Goal: Information Seeking & Learning: Learn about a topic

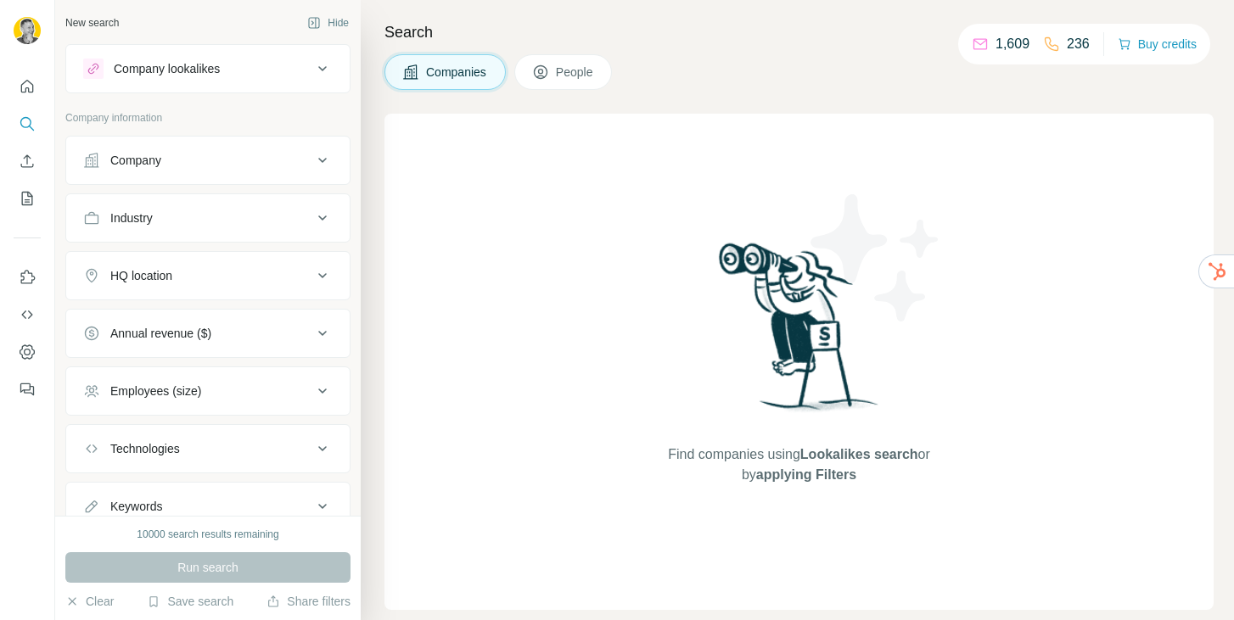
click at [200, 152] on div "Company" at bounding box center [197, 160] width 229 height 17
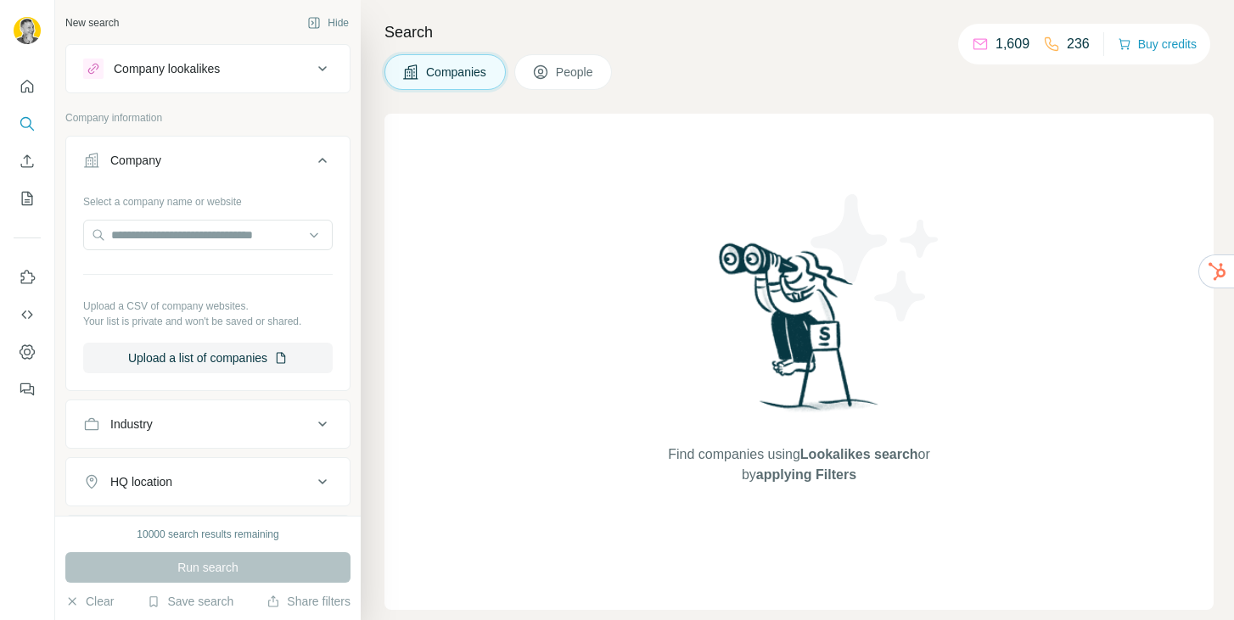
click at [200, 152] on div "Company" at bounding box center [197, 160] width 229 height 17
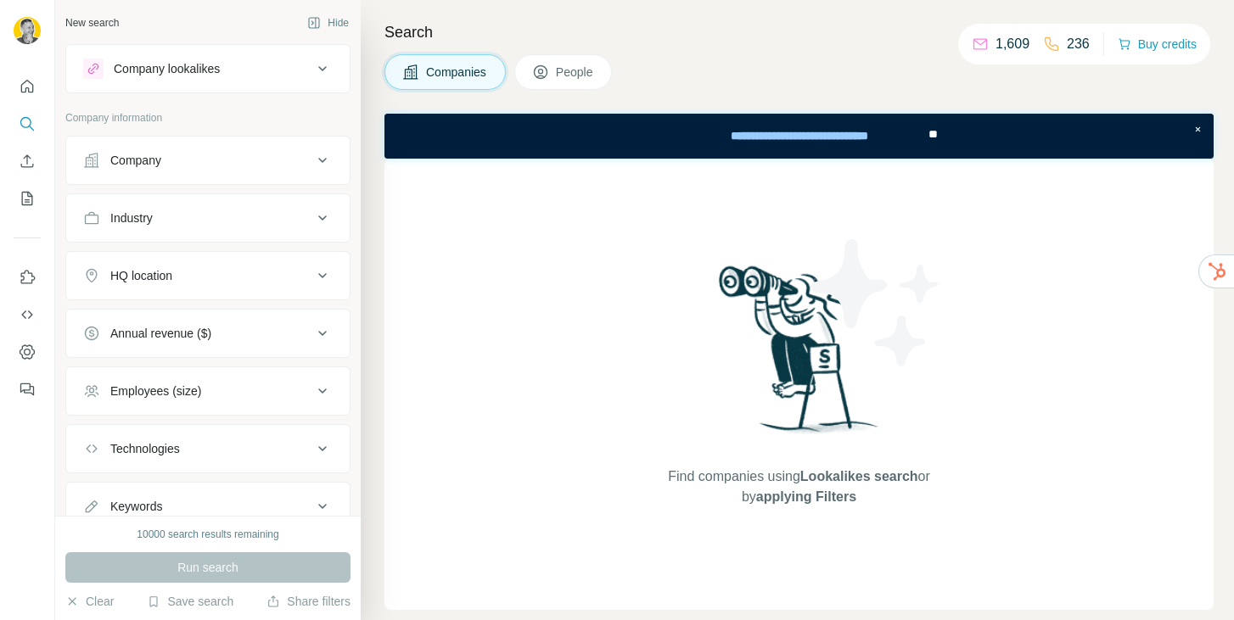
click at [201, 225] on div "Industry" at bounding box center [197, 218] width 229 height 17
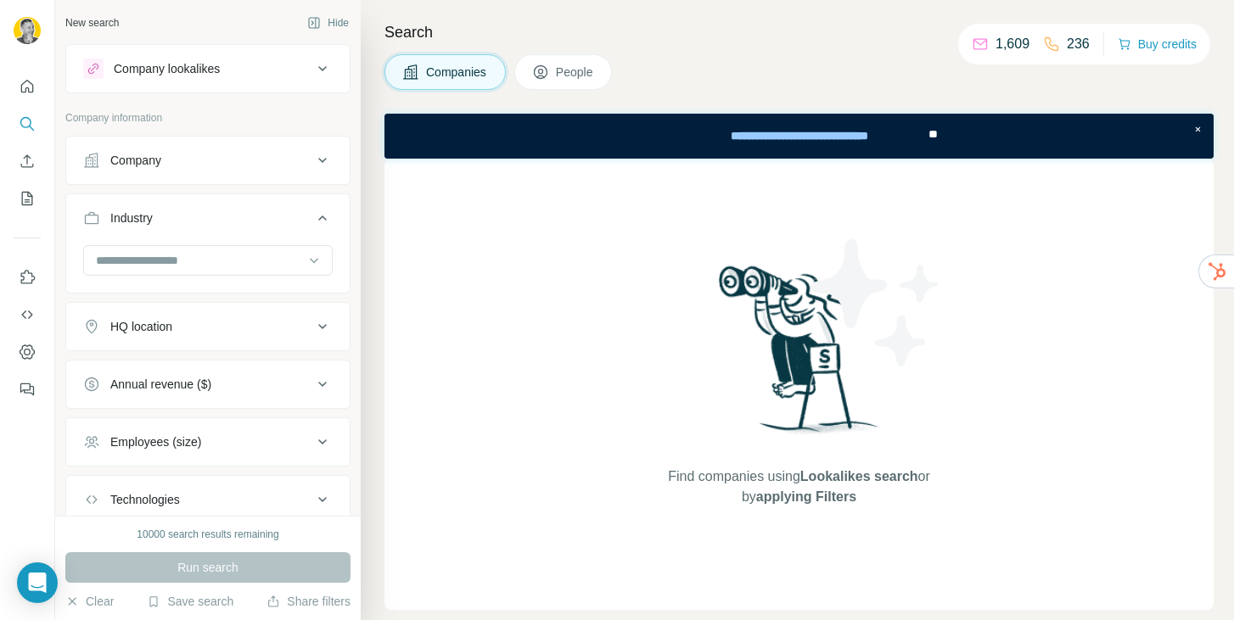
click at [201, 225] on div "Industry" at bounding box center [197, 218] width 229 height 17
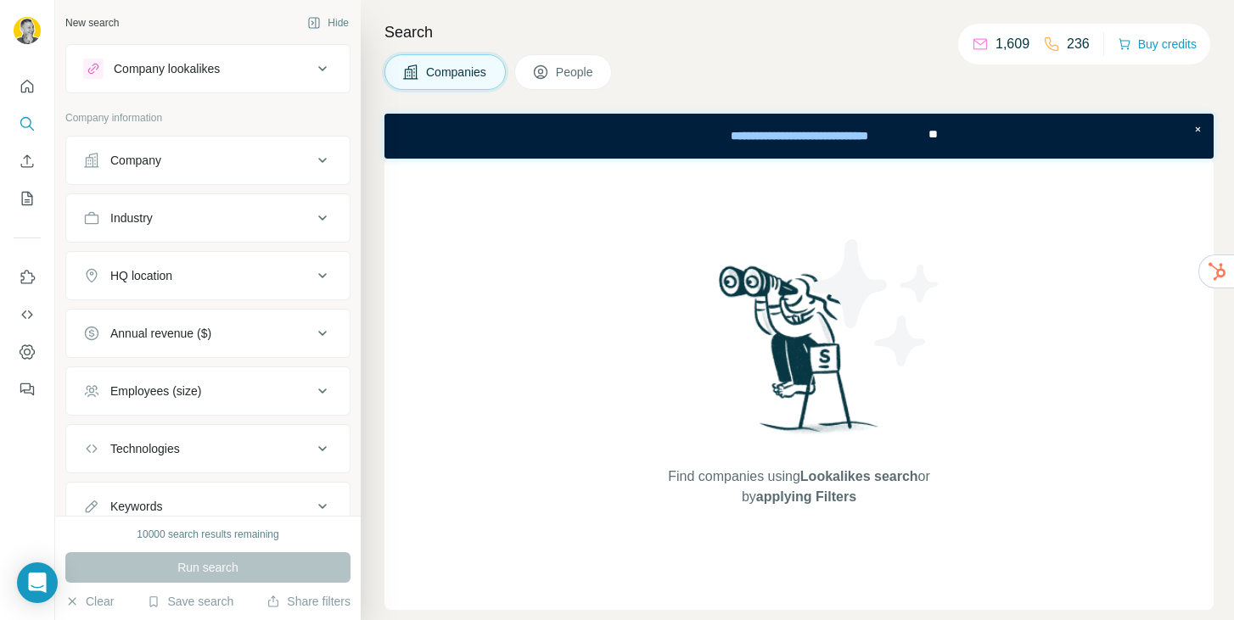
scroll to position [63, 0]
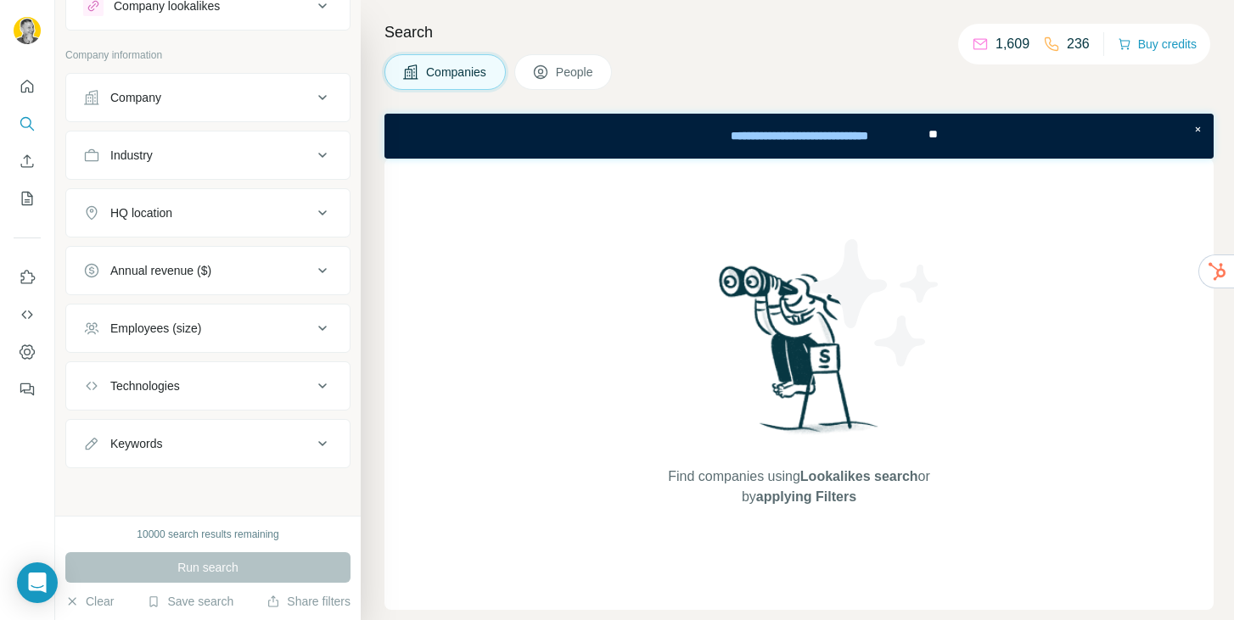
click at [183, 320] on div "Employees (size)" at bounding box center [155, 328] width 91 height 17
click at [94, 396] on icon at bounding box center [93, 397] width 20 height 20
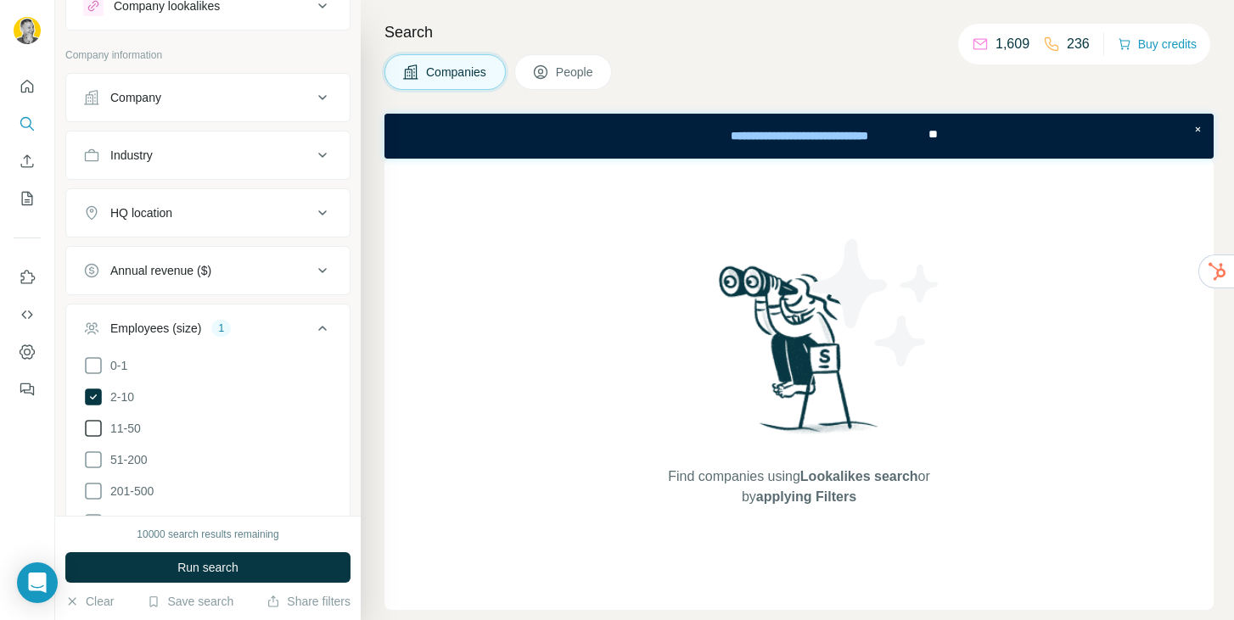
click at [89, 427] on icon at bounding box center [93, 428] width 20 height 20
click at [93, 455] on icon at bounding box center [93, 460] width 20 height 20
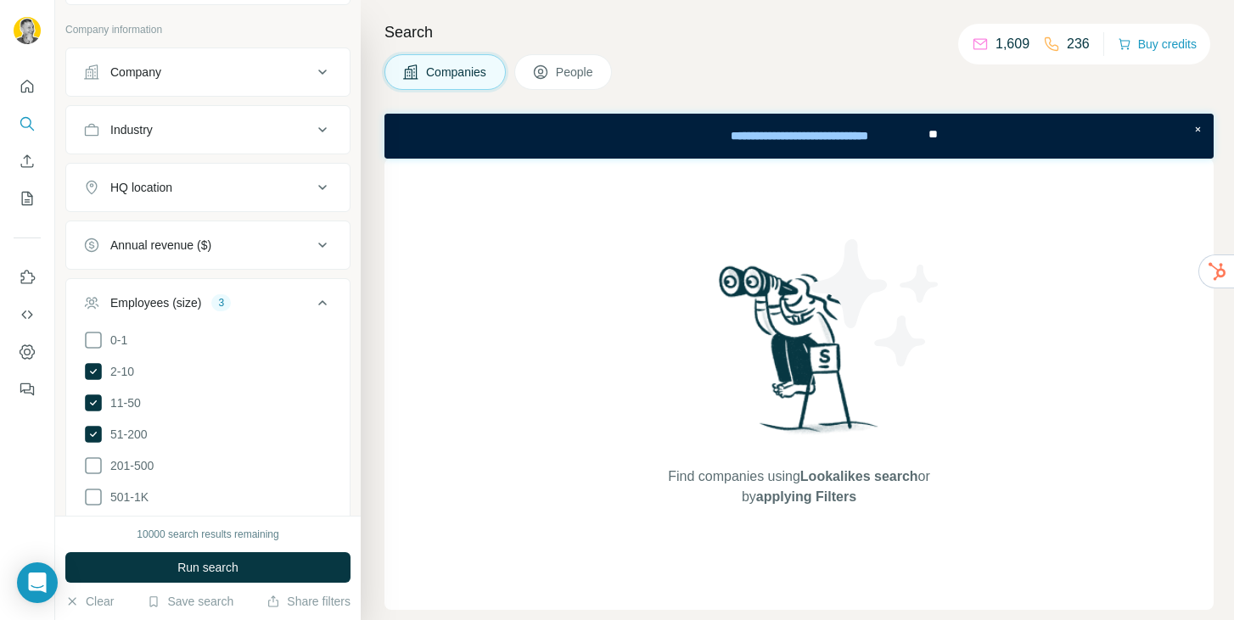
scroll to position [126, 0]
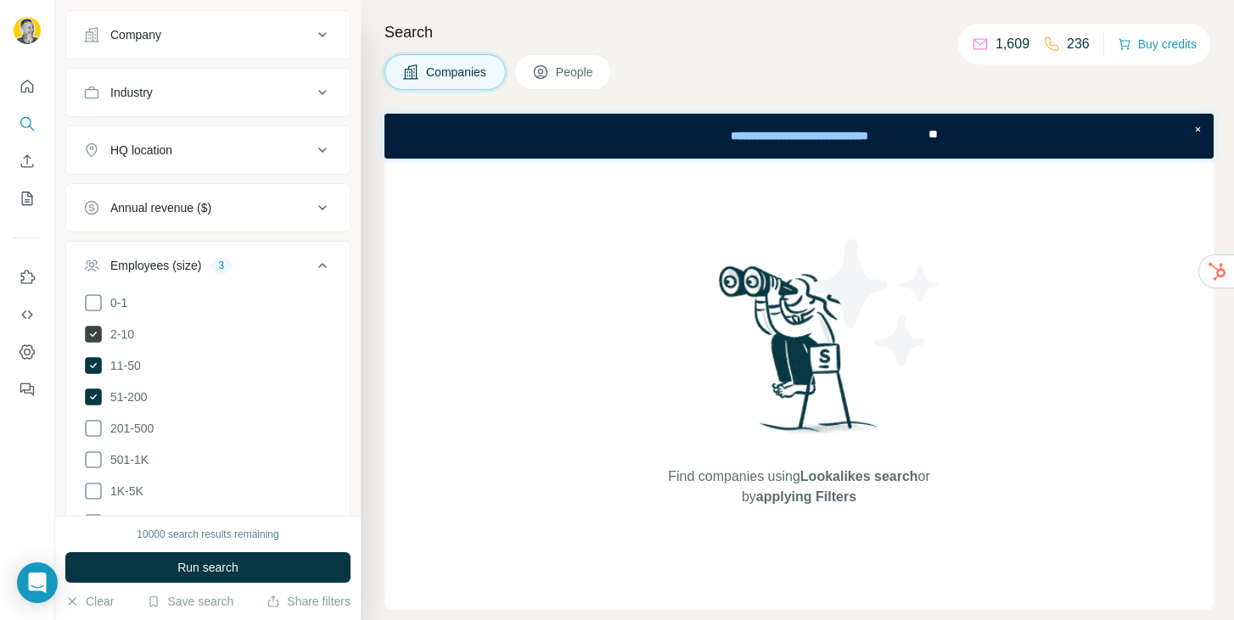
click at [93, 332] on icon at bounding box center [93, 334] width 17 height 17
click at [94, 369] on icon at bounding box center [93, 364] width 17 height 17
click at [91, 426] on icon at bounding box center [93, 427] width 20 height 20
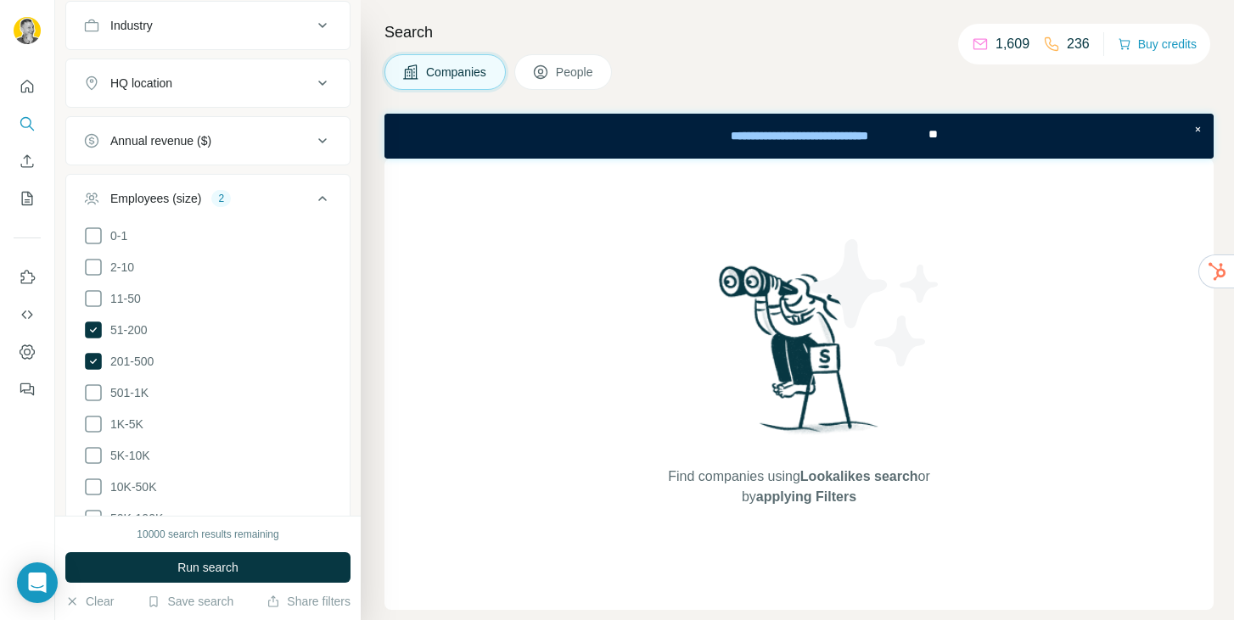
scroll to position [194, 0]
click at [312, 194] on icon at bounding box center [322, 198] width 20 height 20
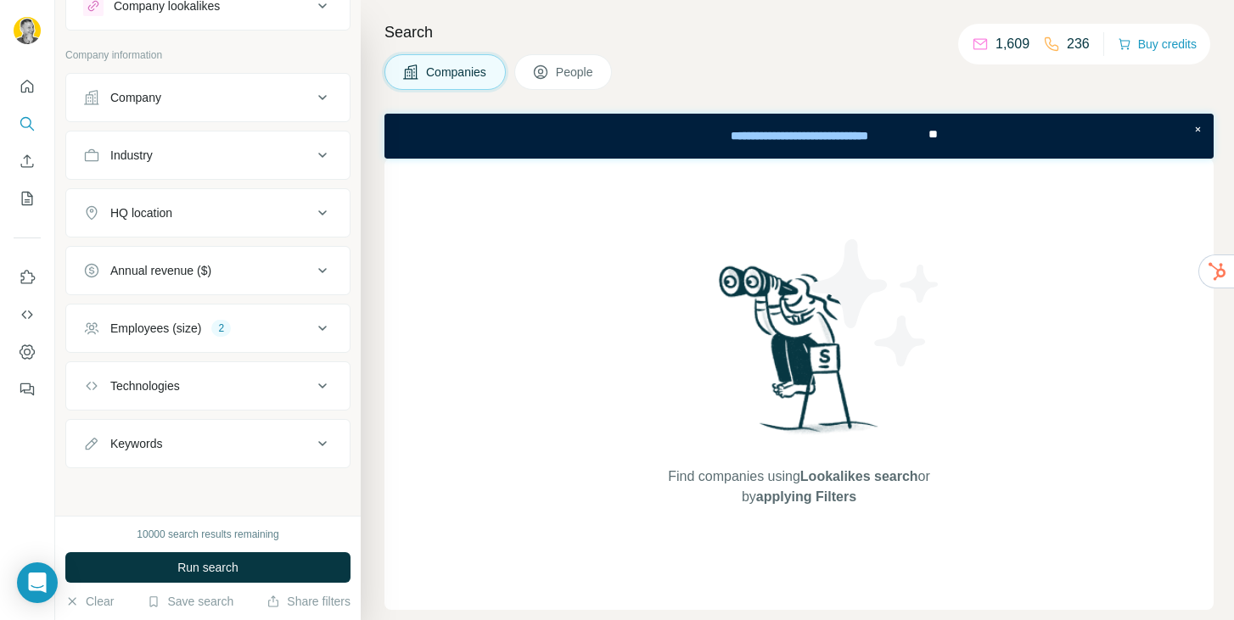
scroll to position [63, 0]
click at [208, 388] on div "Technologies" at bounding box center [197, 386] width 229 height 17
click at [200, 426] on input "text" at bounding box center [208, 428] width 250 height 31
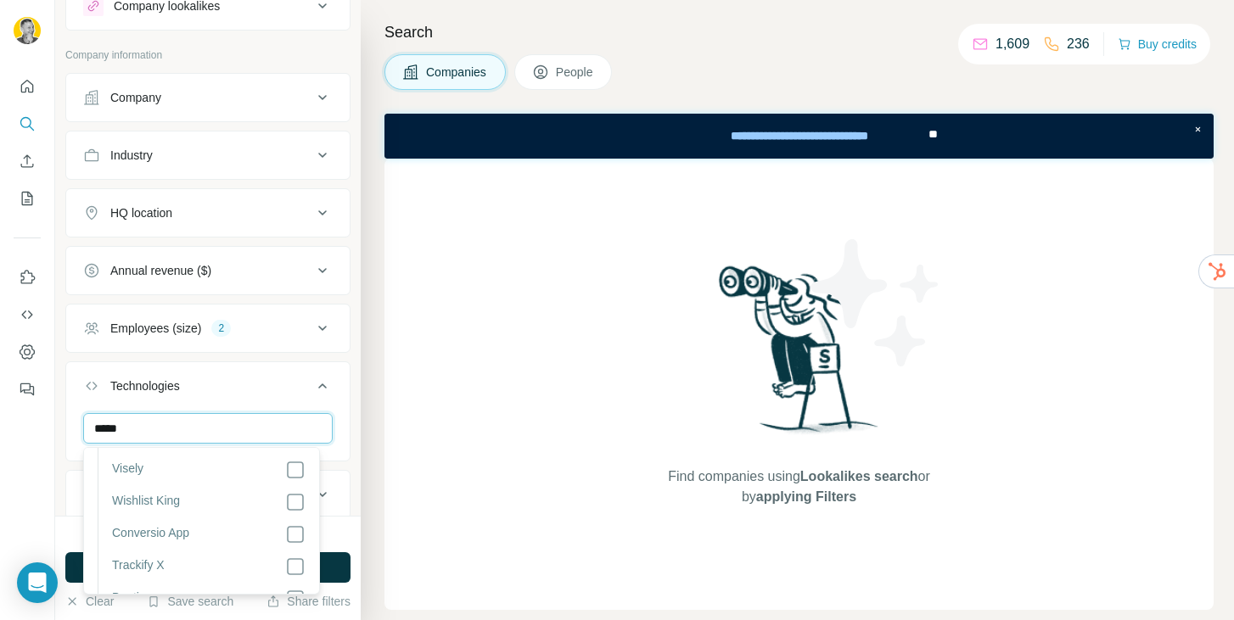
scroll to position [0, 0]
type input "*****"
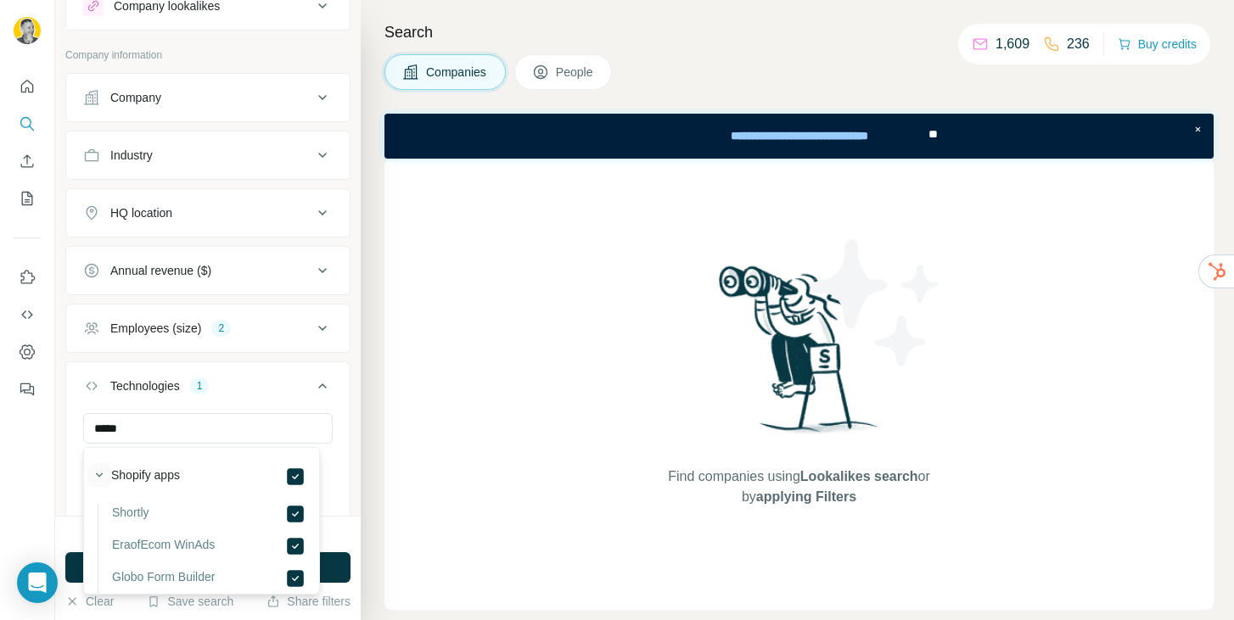
click at [103, 480] on icon "button" at bounding box center [99, 475] width 17 height 17
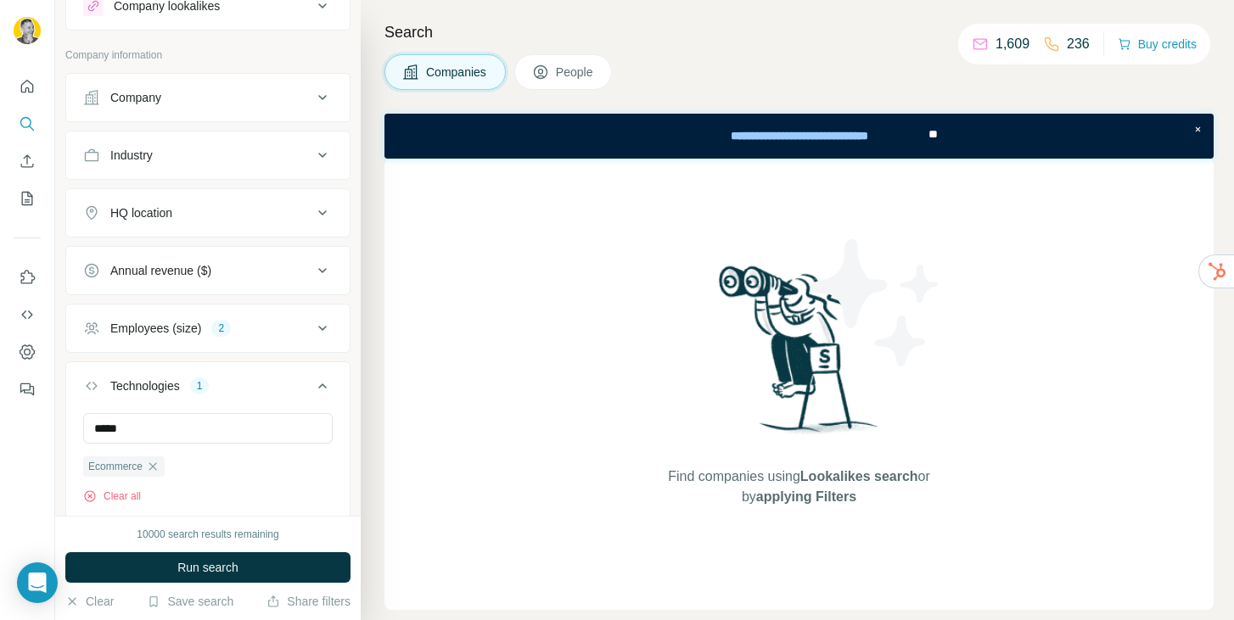
click at [313, 386] on icon at bounding box center [322, 386] width 20 height 20
click at [312, 376] on icon at bounding box center [322, 386] width 20 height 20
click at [225, 424] on input "text" at bounding box center [208, 428] width 250 height 31
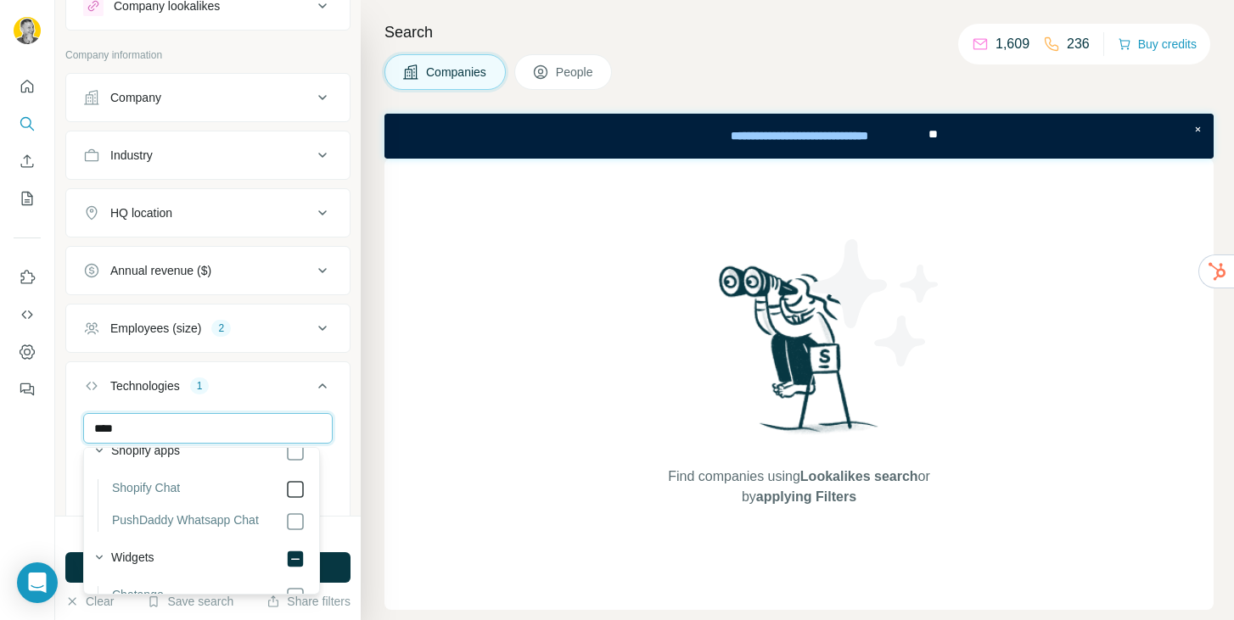
scroll to position [157, 0]
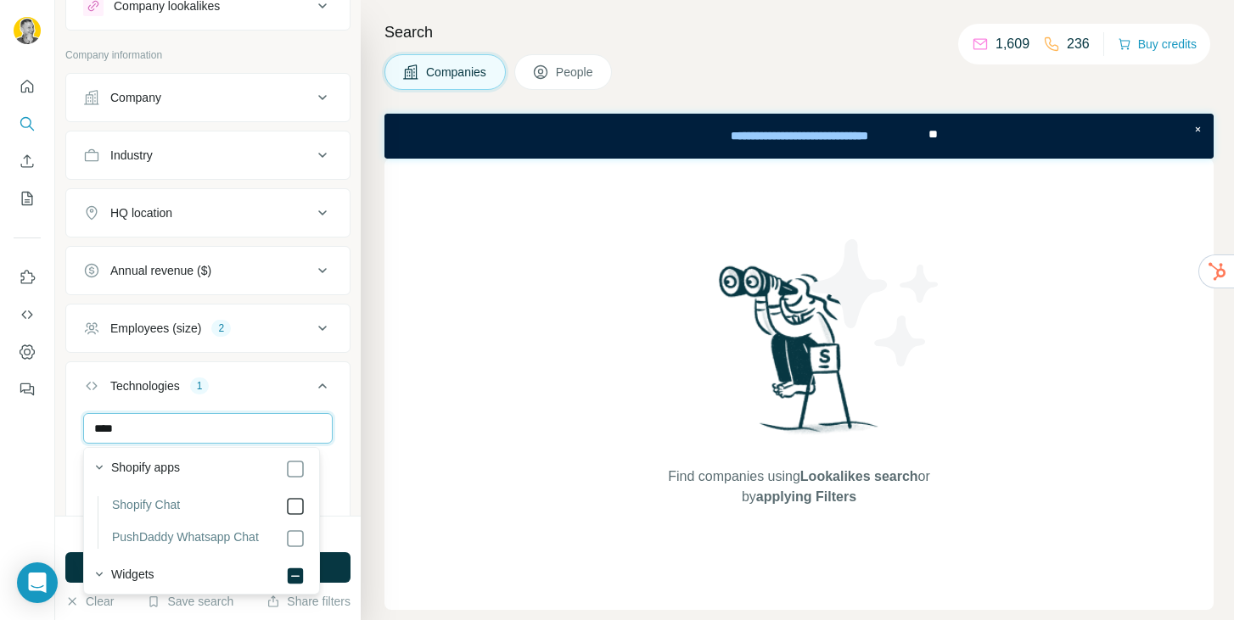
type input "****"
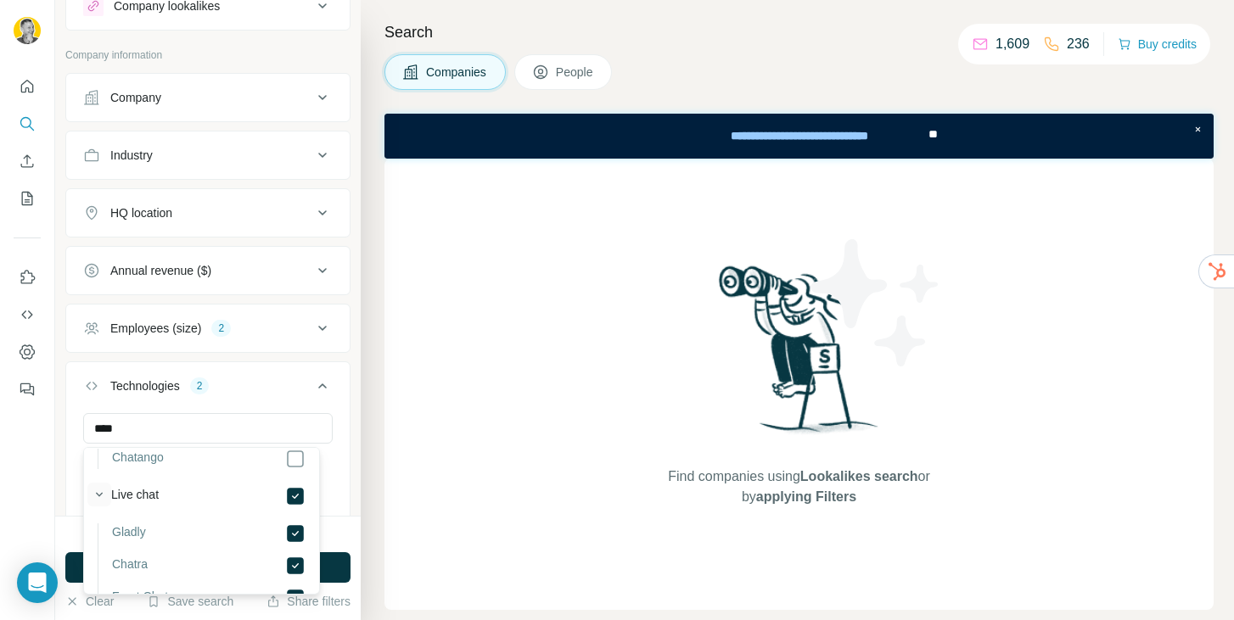
click at [103, 491] on icon "button" at bounding box center [99, 494] width 17 height 17
click at [83, 398] on button "Technologies 2" at bounding box center [207, 390] width 283 height 48
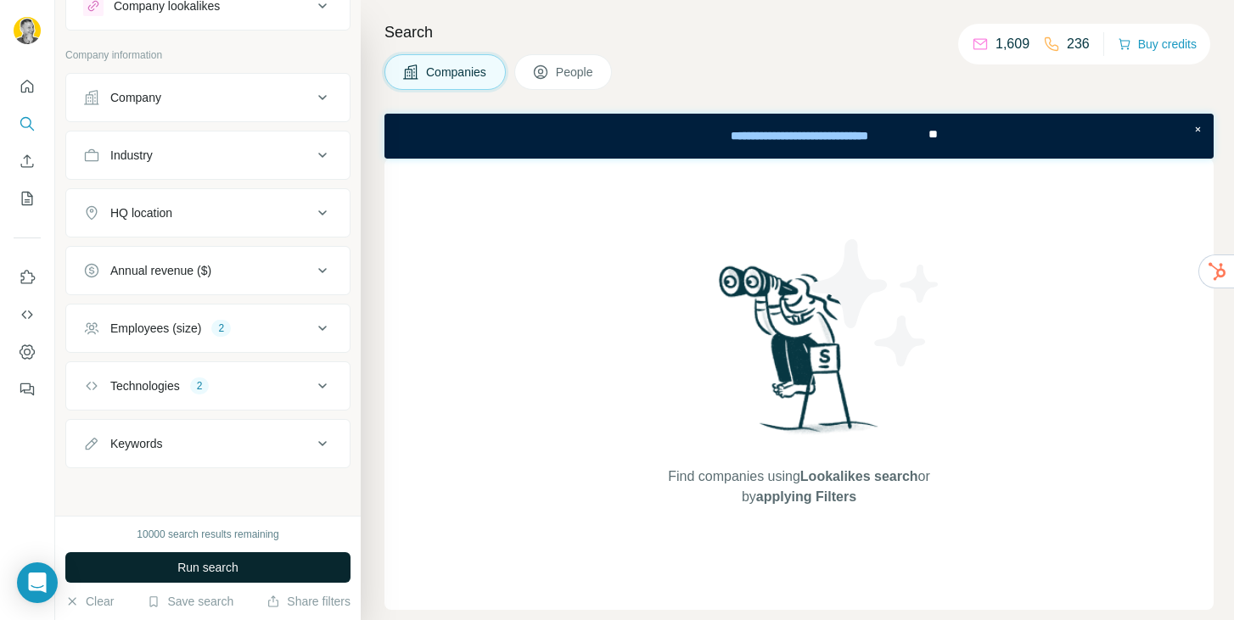
click at [215, 564] on span "Run search" at bounding box center [207, 567] width 61 height 17
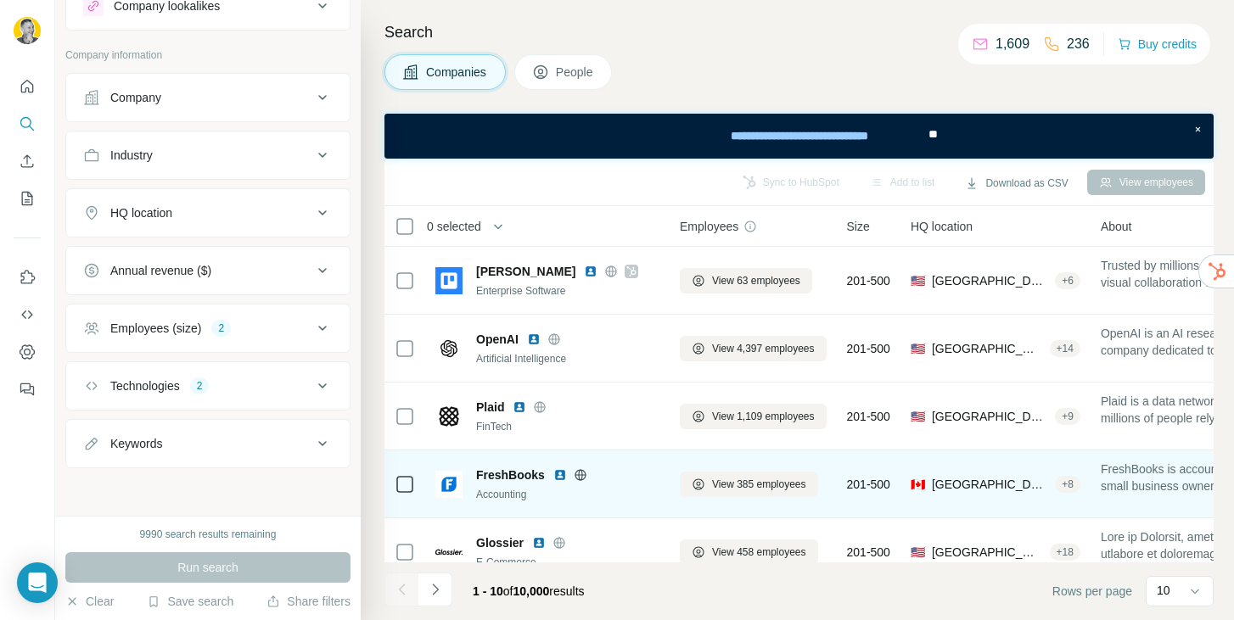
scroll to position [0, 0]
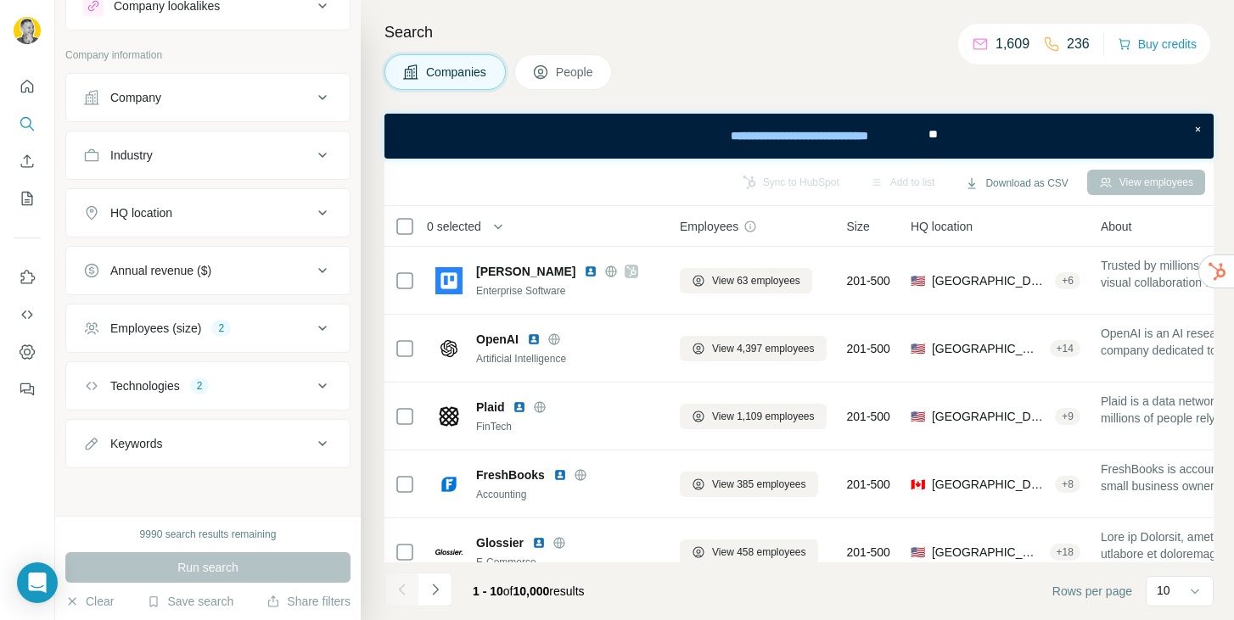
click at [255, 215] on div "HQ location" at bounding box center [197, 213] width 229 height 17
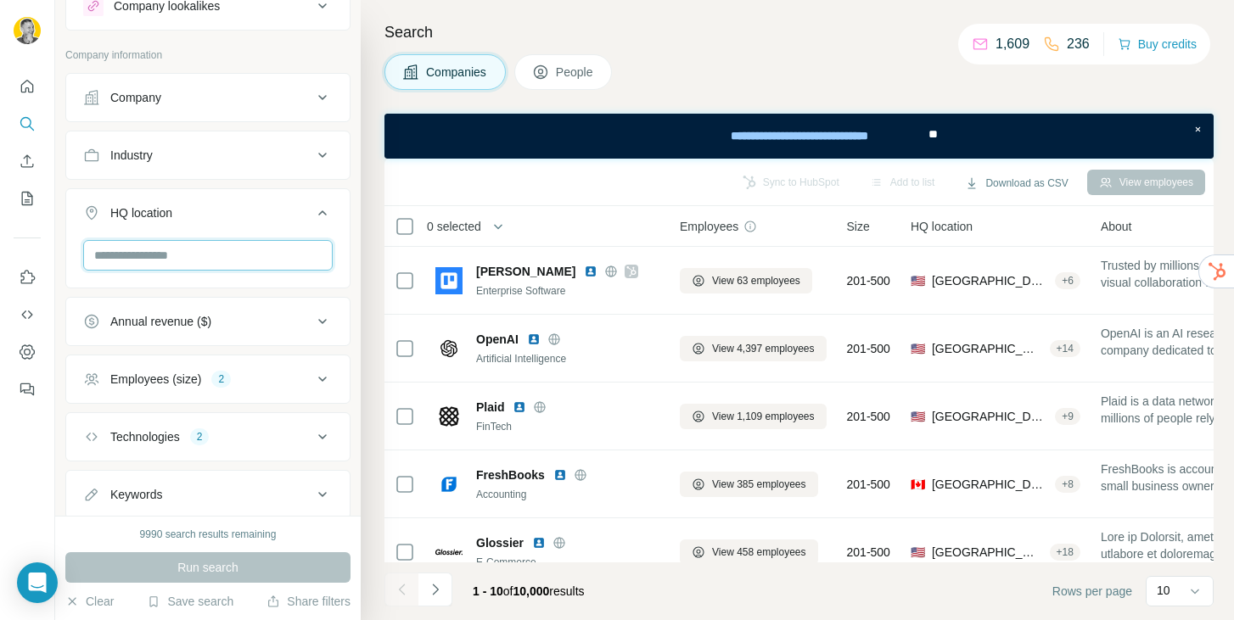
click at [234, 251] on input "text" at bounding box center [208, 255] width 250 height 31
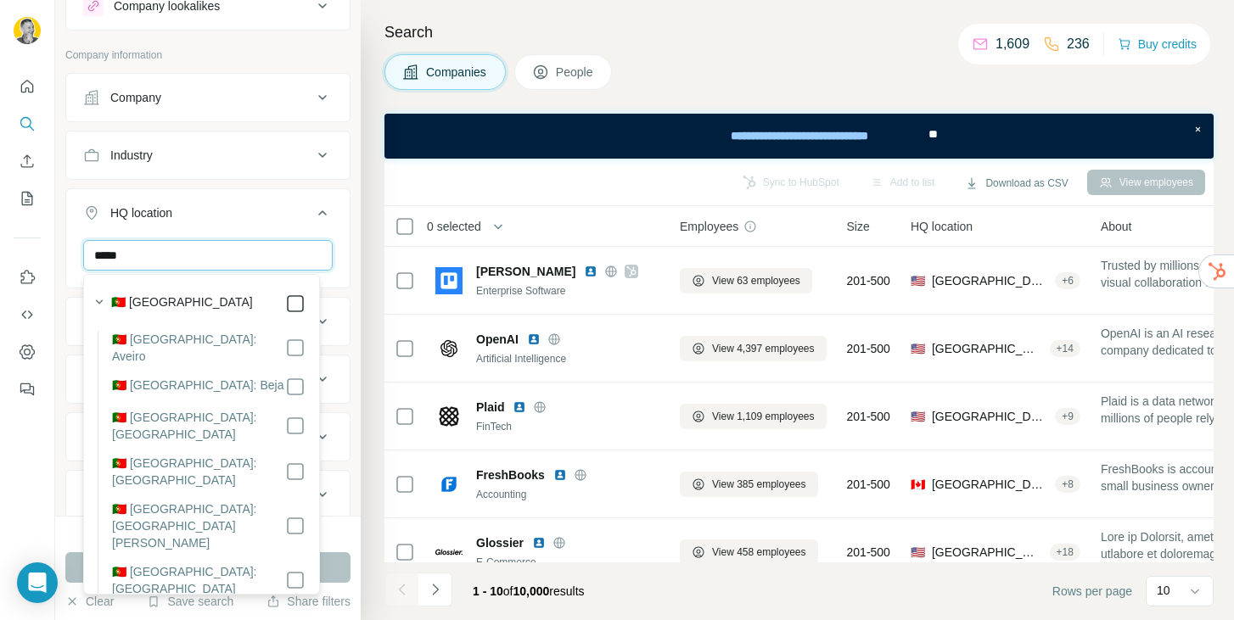
type input "*****"
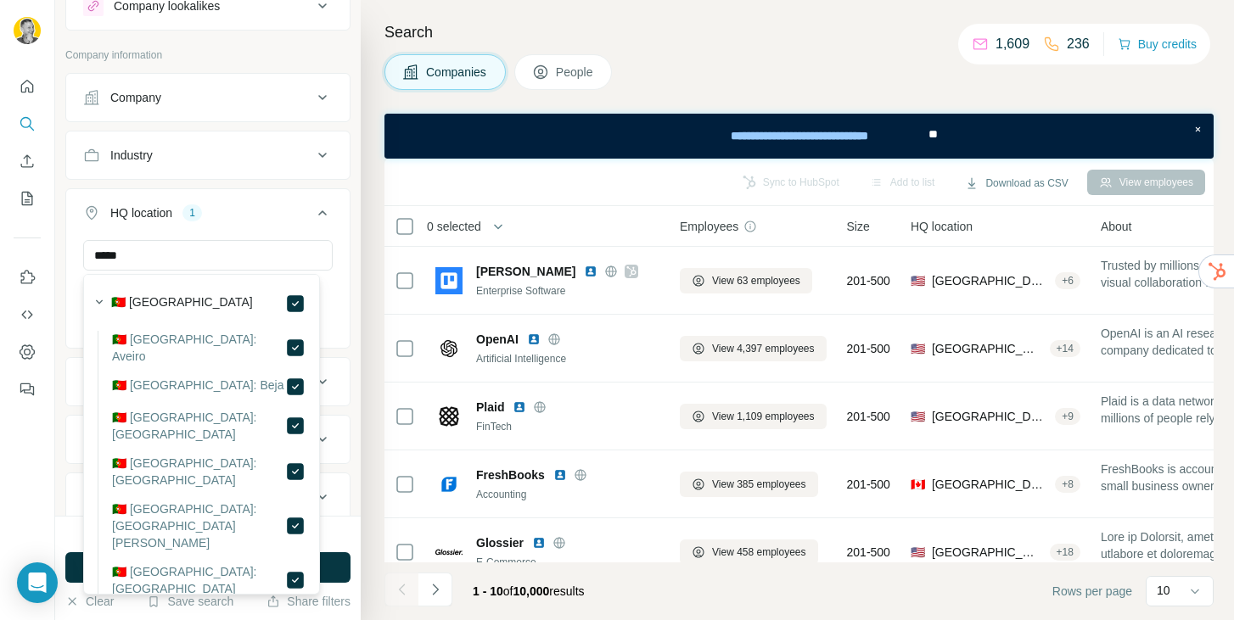
click at [317, 213] on icon at bounding box center [322, 213] width 20 height 20
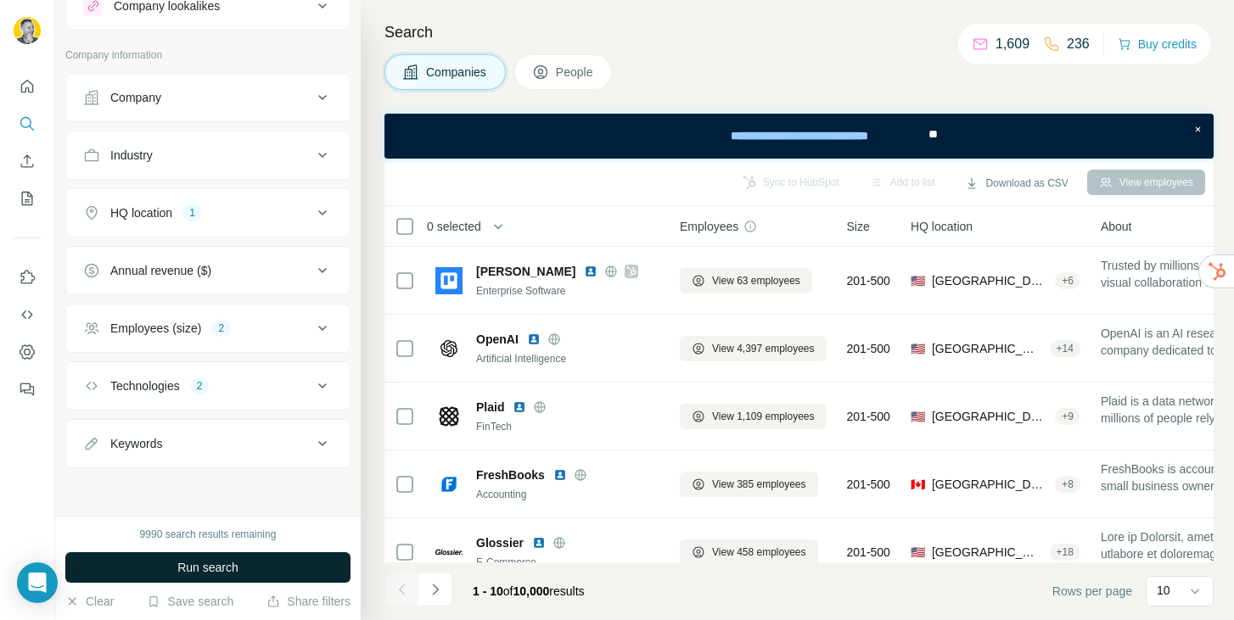
click at [221, 566] on span "Run search" at bounding box center [207, 567] width 61 height 17
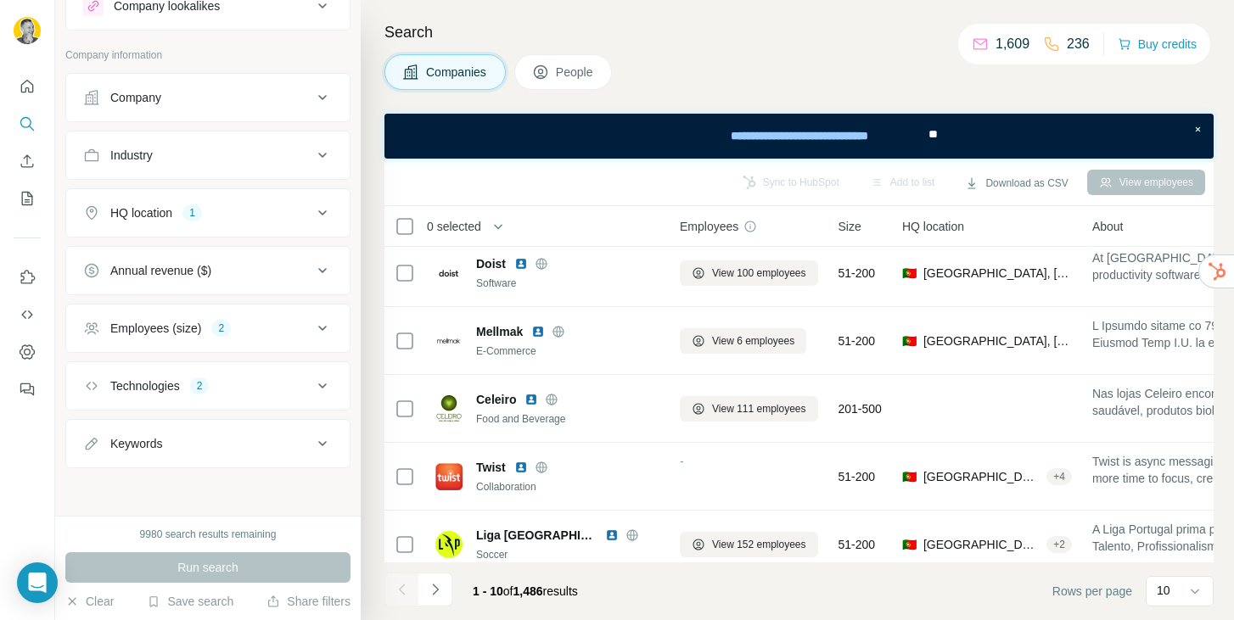
scroll to position [373, 0]
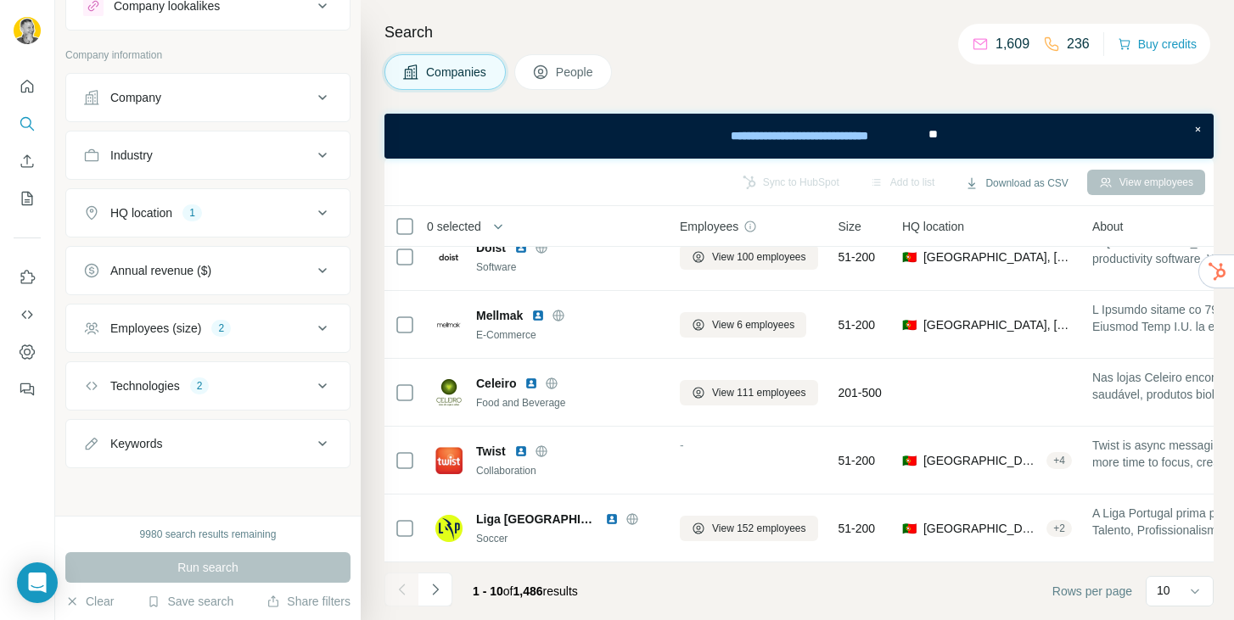
click at [312, 149] on icon at bounding box center [322, 155] width 20 height 20
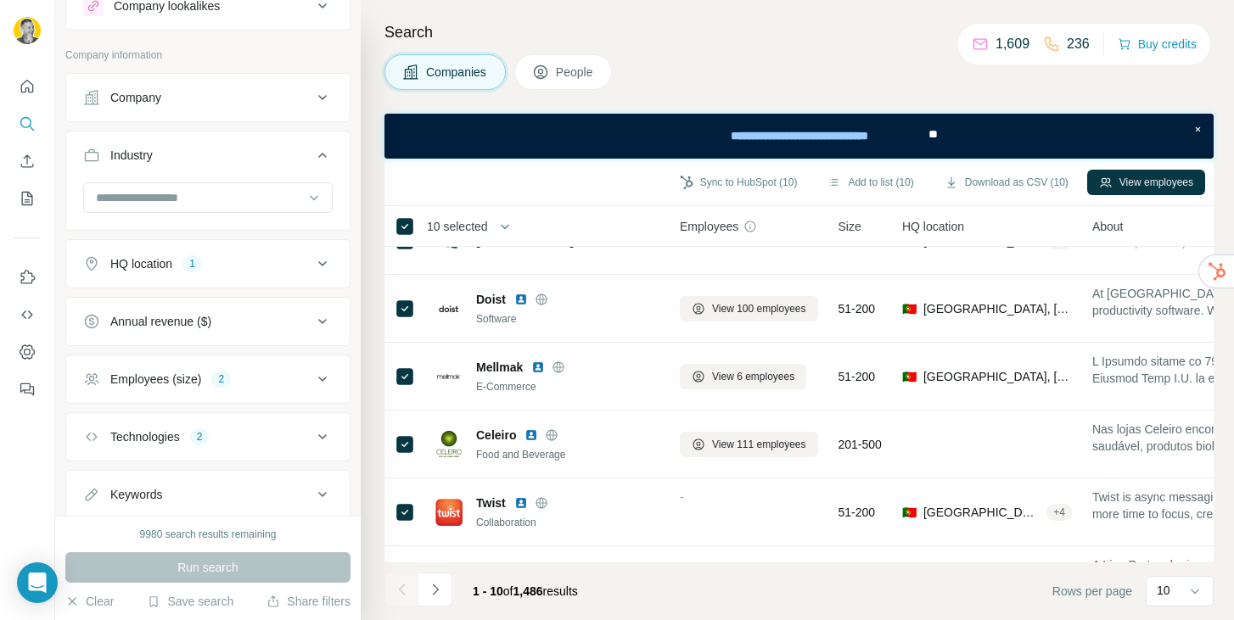
scroll to position [0, 0]
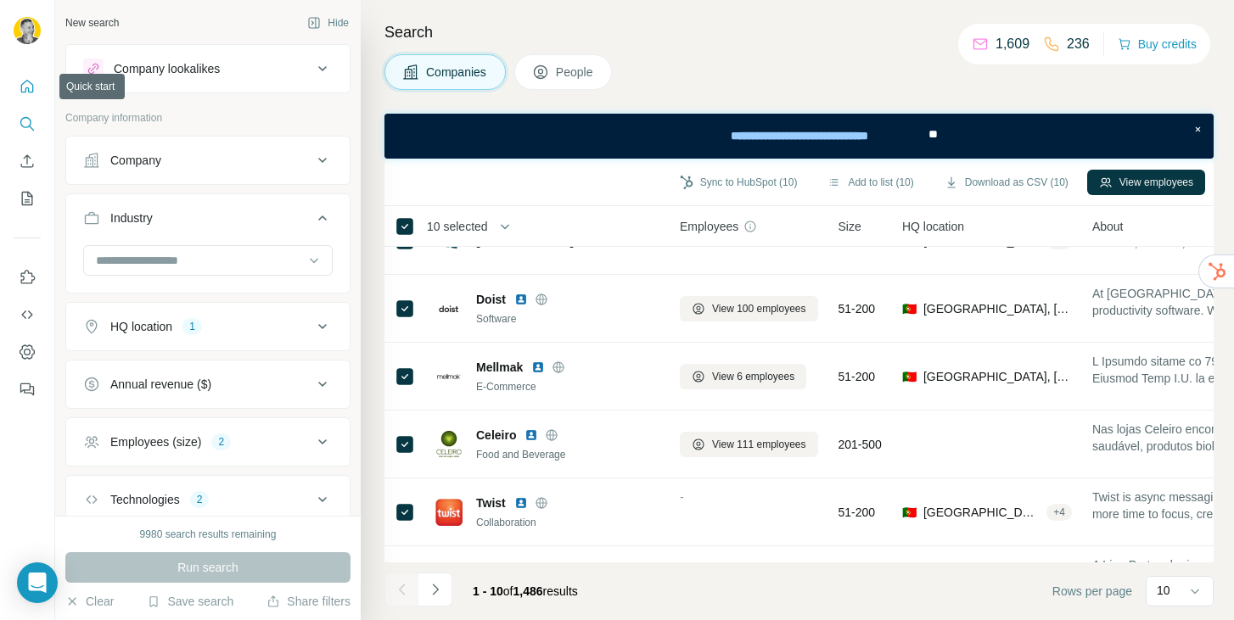
click at [18, 93] on button "Quick start" at bounding box center [27, 86] width 27 height 31
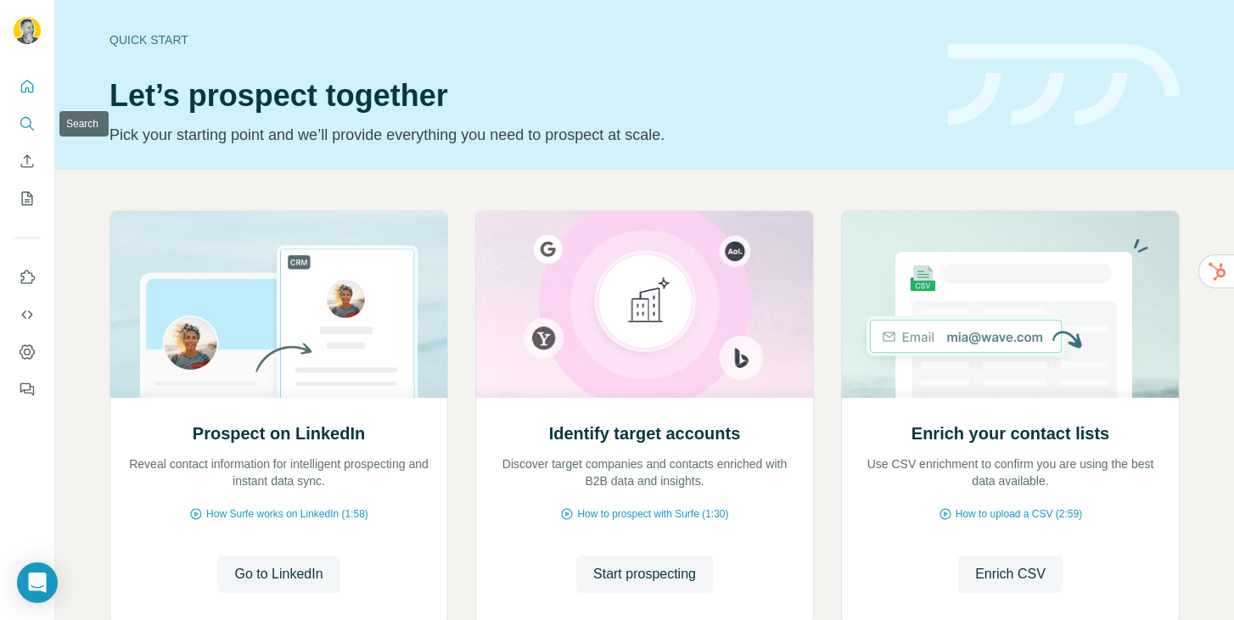
click at [27, 130] on icon "Search" at bounding box center [27, 123] width 17 height 17
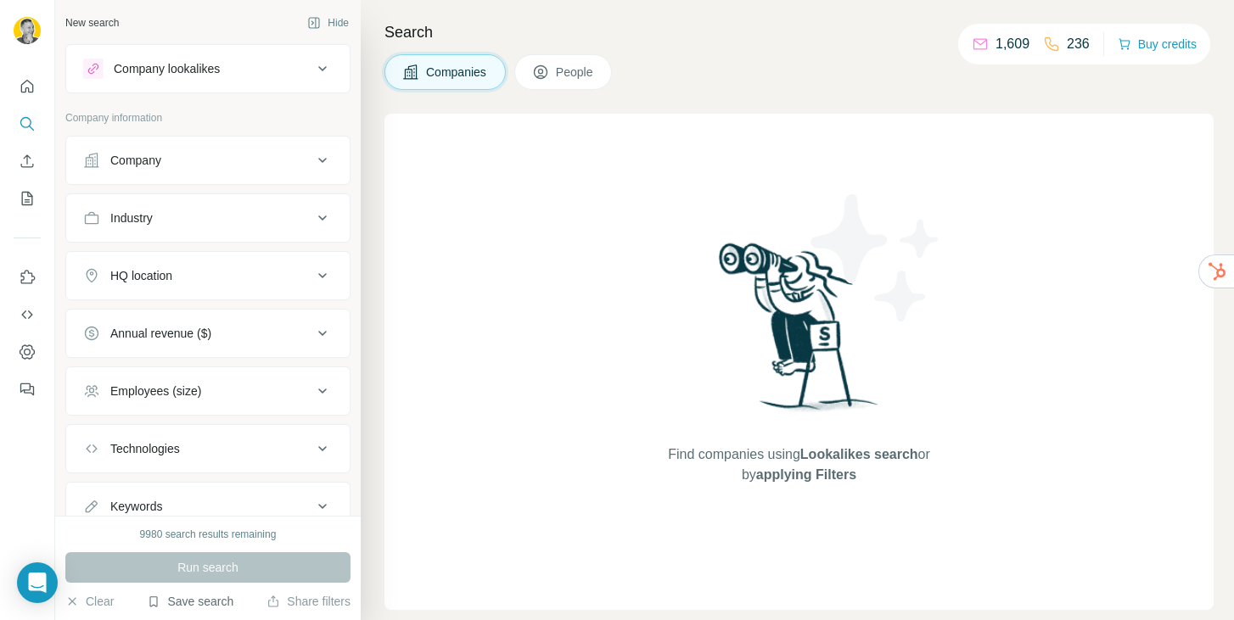
click at [182, 604] on button "Save search" at bounding box center [190, 601] width 87 height 17
drag, startPoint x: 135, startPoint y: 573, endPoint x: 104, endPoint y: 566, distance: 32.1
click at [135, 573] on div "Run search" at bounding box center [207, 568] width 285 height 31
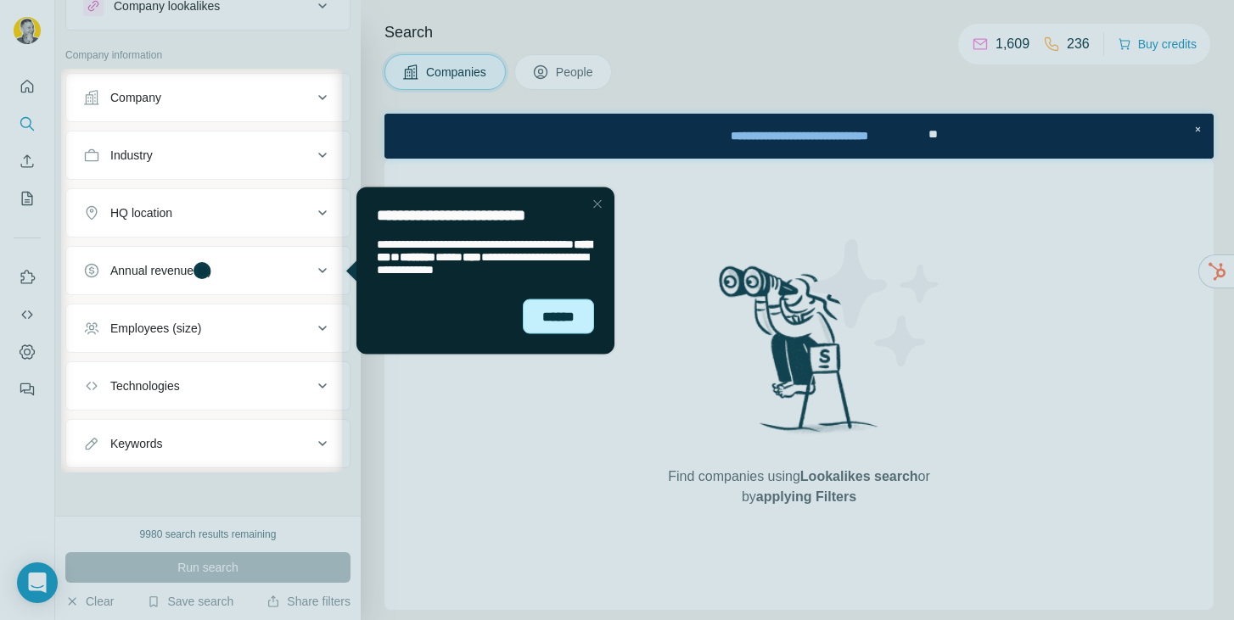
click at [556, 317] on div "******" at bounding box center [558, 316] width 71 height 35
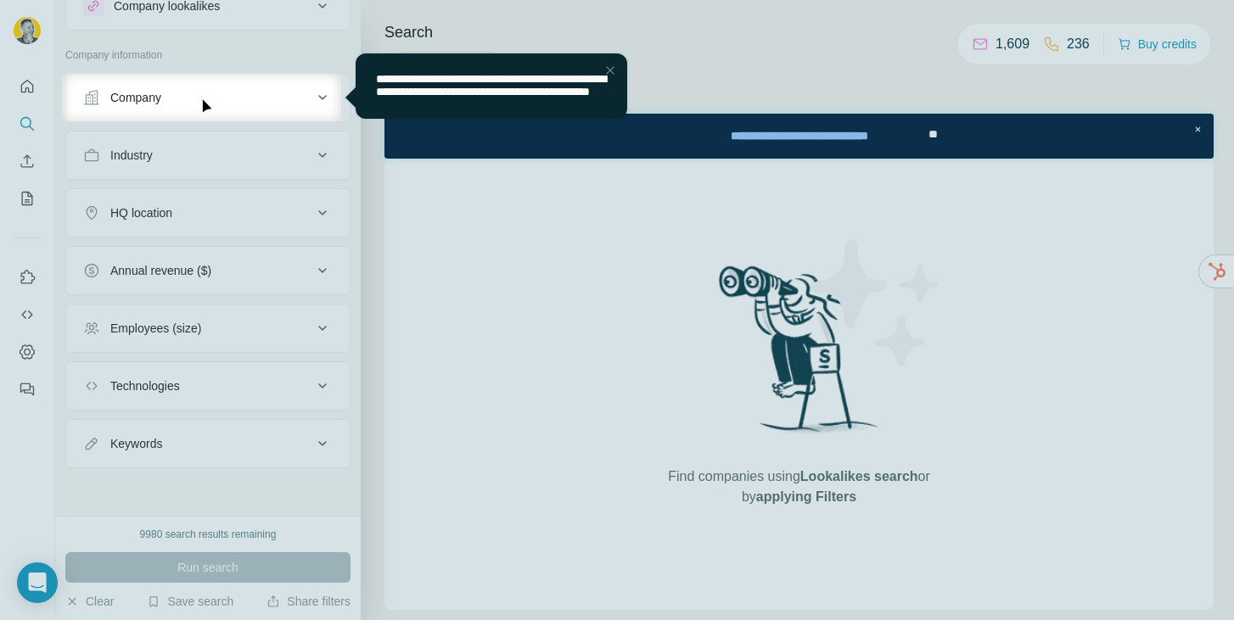
click at [525, 98] on span "**********" at bounding box center [491, 85] width 230 height 25
click at [213, 108] on button "Company" at bounding box center [207, 97] width 283 height 41
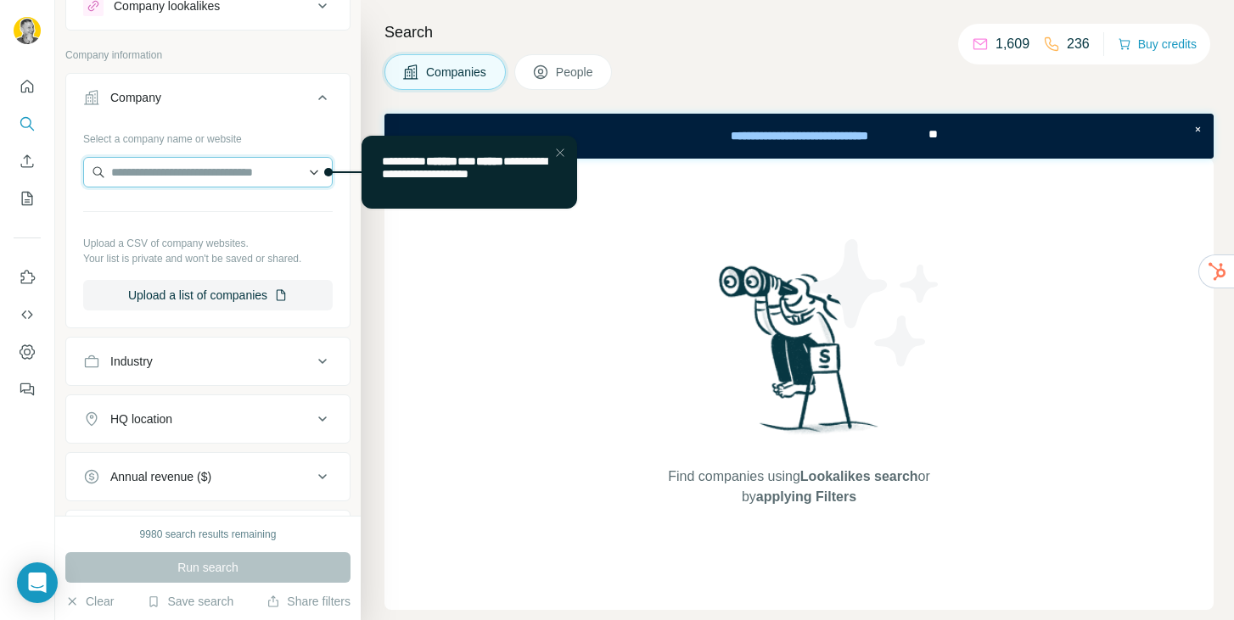
click at [176, 179] on input "text" at bounding box center [208, 172] width 250 height 31
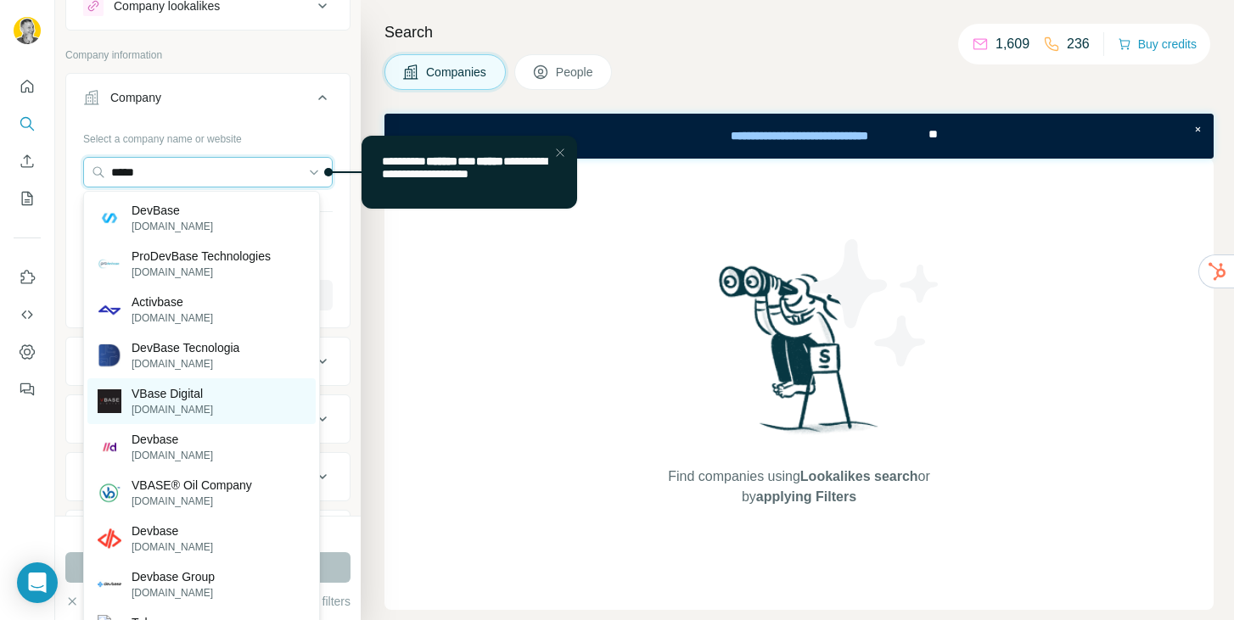
type input "*****"
click at [201, 410] on p "[DOMAIN_NAME]" at bounding box center [172, 409] width 81 height 15
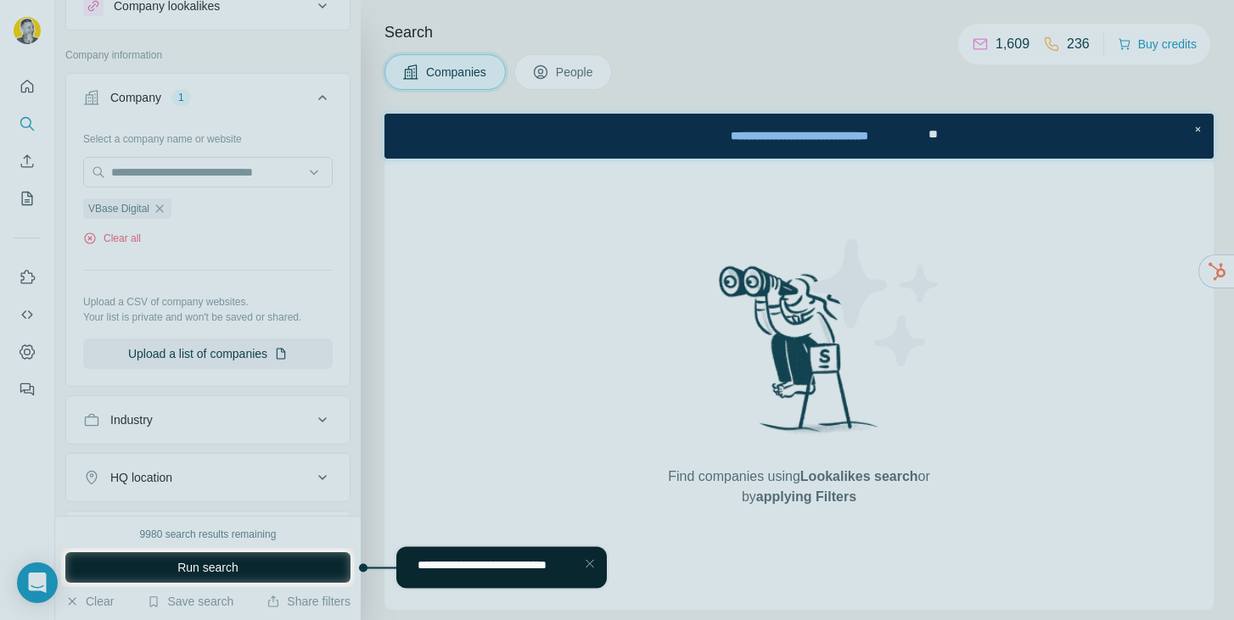
click at [207, 574] on span "Run search" at bounding box center [207, 567] width 61 height 17
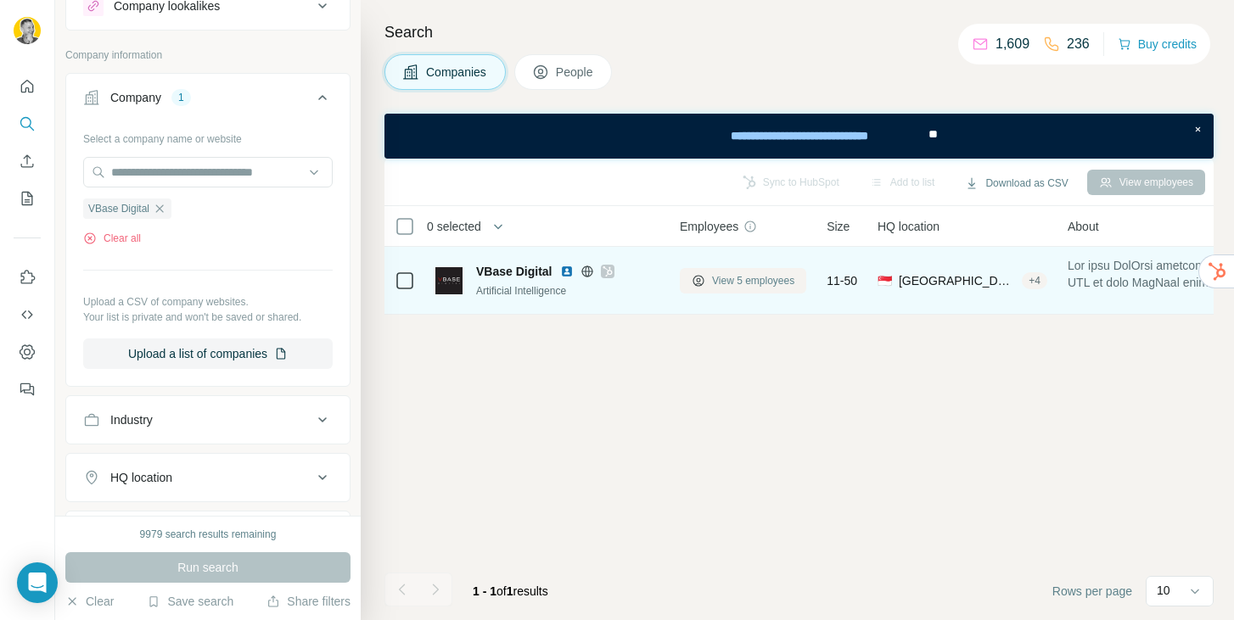
click at [744, 276] on span "View 5 employees" at bounding box center [753, 280] width 82 height 15
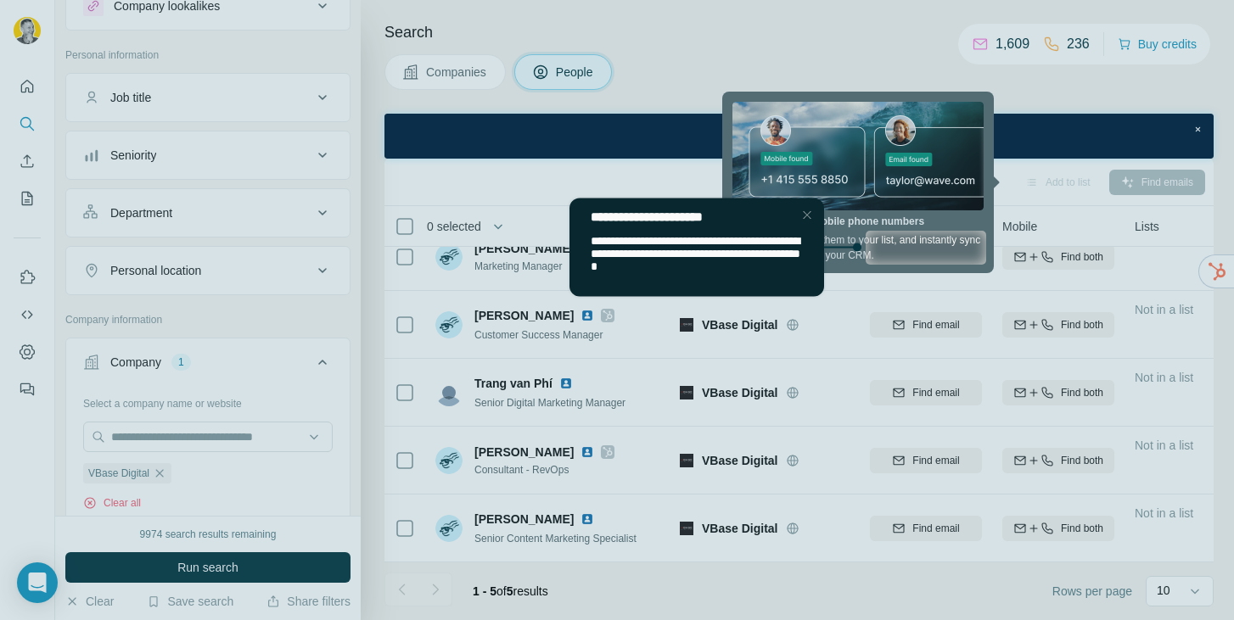
click at [801, 214] on div "Close Step" at bounding box center [807, 215] width 20 height 20
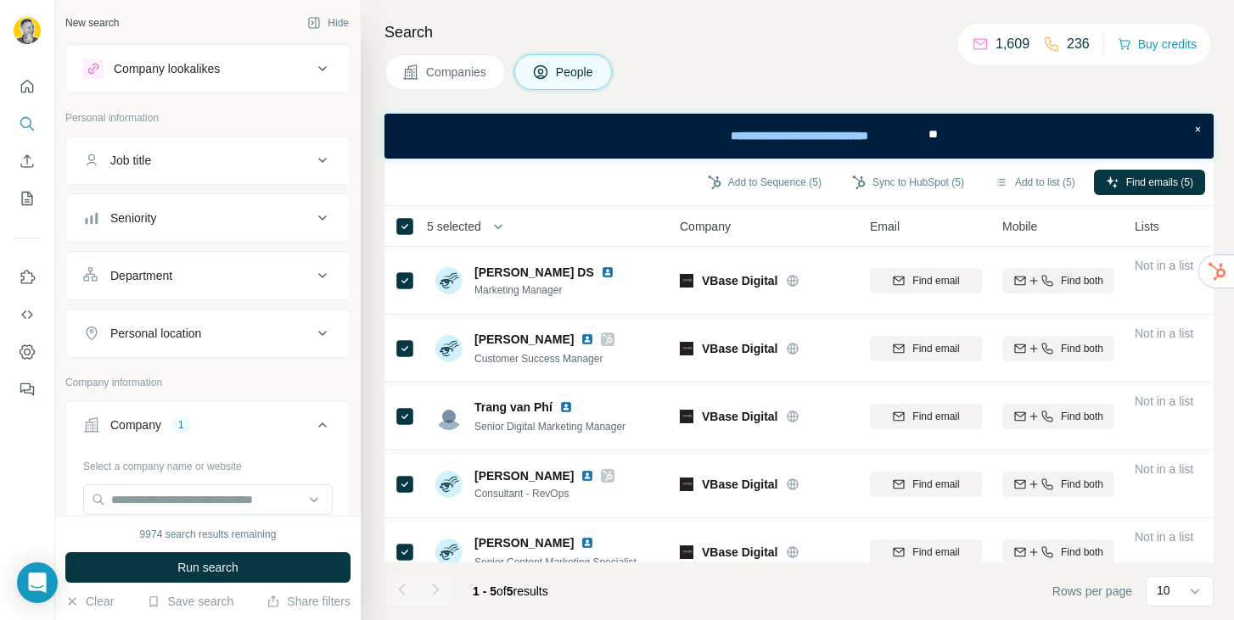
click at [226, 77] on div "Company lookalikes" at bounding box center [197, 69] width 229 height 20
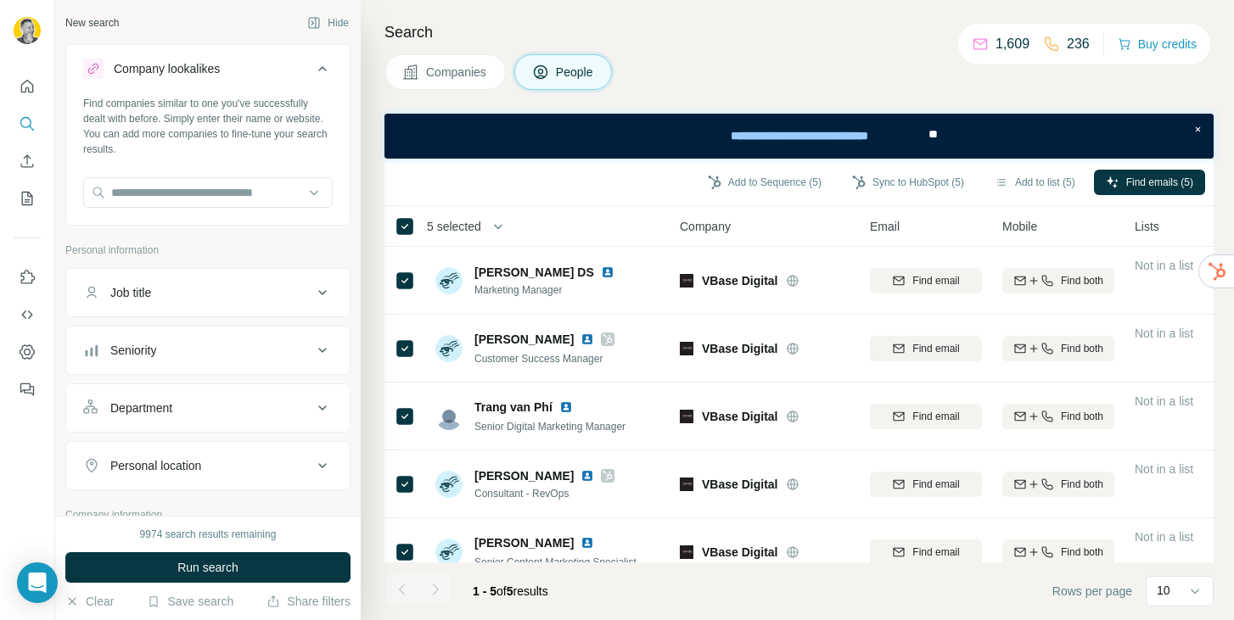
click at [226, 77] on div "Company lookalikes" at bounding box center [197, 69] width 229 height 20
